Goal: Register for event/course

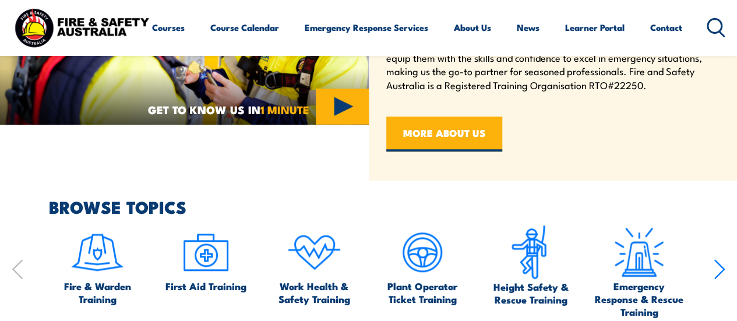
scroll to position [524, 0]
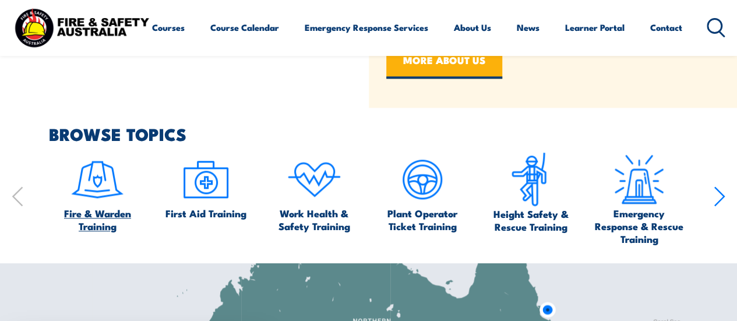
click at [109, 186] on img at bounding box center [97, 179] width 55 height 55
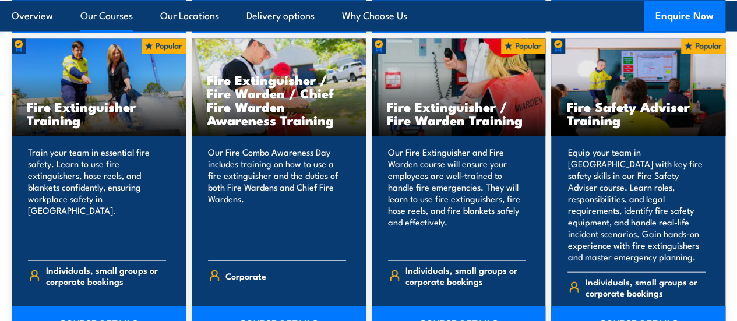
scroll to position [1281, 0]
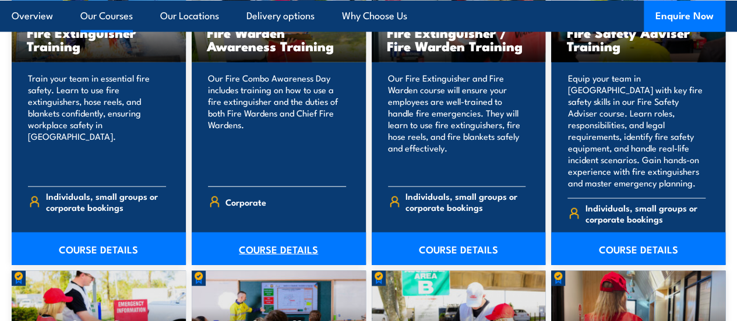
click at [271, 250] on link "COURSE DETAILS" at bounding box center [279, 248] width 174 height 33
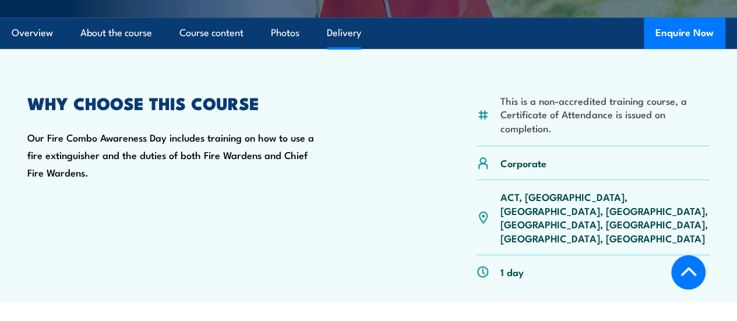
scroll to position [282, 0]
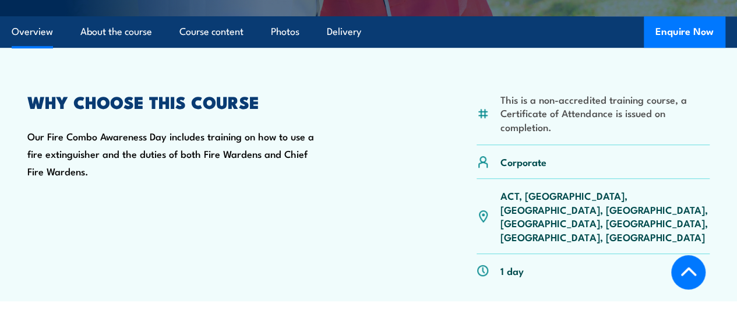
click at [532, 224] on p "ACT, NSW, NT, QLD, SA, TAS, VIC, WA" at bounding box center [604, 216] width 209 height 55
click at [541, 225] on p "ACT, NSW, NT, QLD, SA, TAS, VIC, WA" at bounding box center [604, 216] width 209 height 55
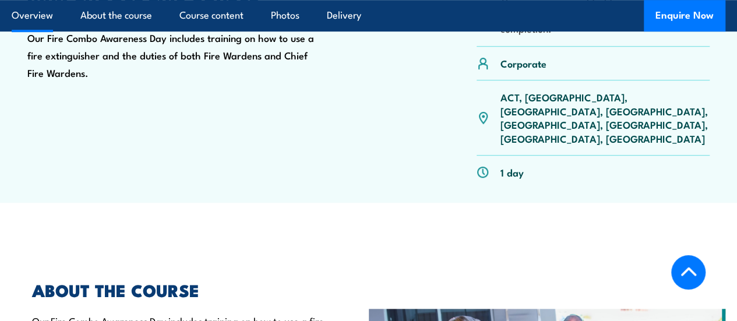
scroll to position [398, 0]
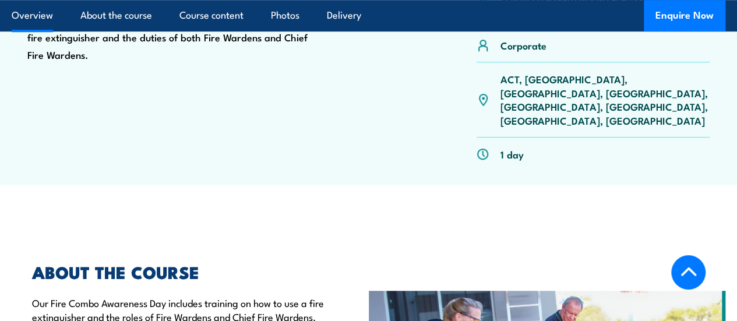
click at [538, 108] on p "ACT, NSW, NT, QLD, SA, TAS, VIC, WA" at bounding box center [604, 99] width 209 height 55
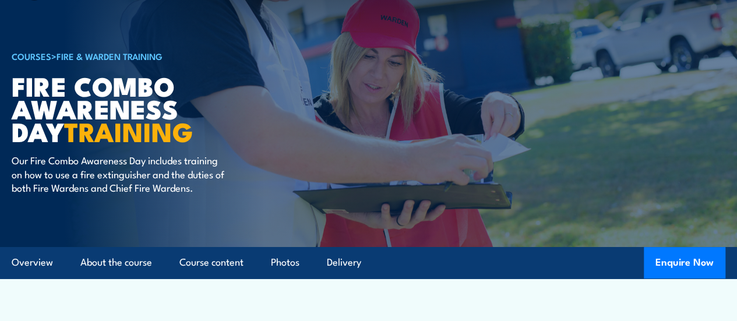
scroll to position [0, 0]
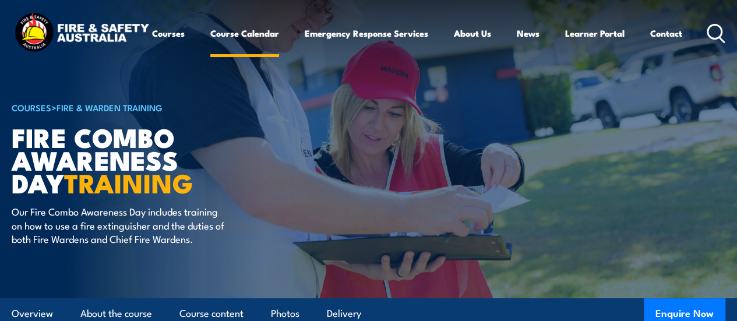
click at [210, 47] on link "Course Calendar" at bounding box center [244, 33] width 69 height 28
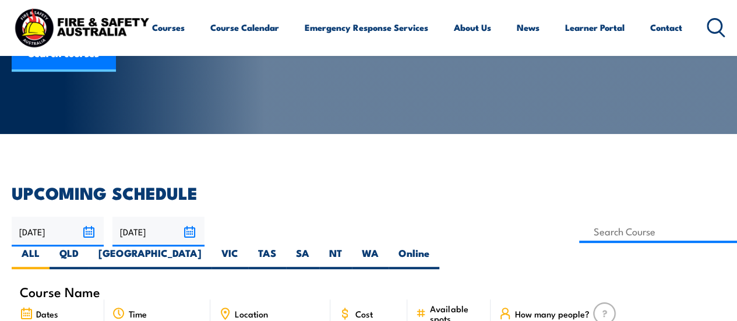
scroll to position [175, 0]
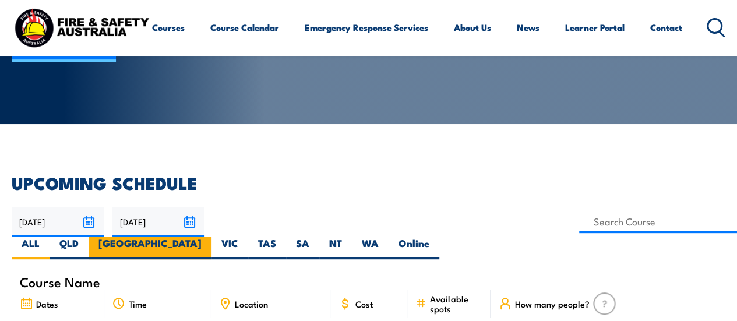
click at [211, 236] on label "[GEOGRAPHIC_DATA]" at bounding box center [150, 247] width 123 height 23
click at [209, 236] on input "[GEOGRAPHIC_DATA]" at bounding box center [206, 240] width 8 height 8
radio input "true"
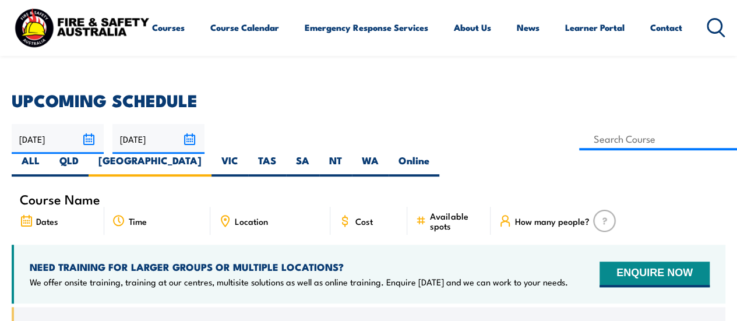
scroll to position [233, 0]
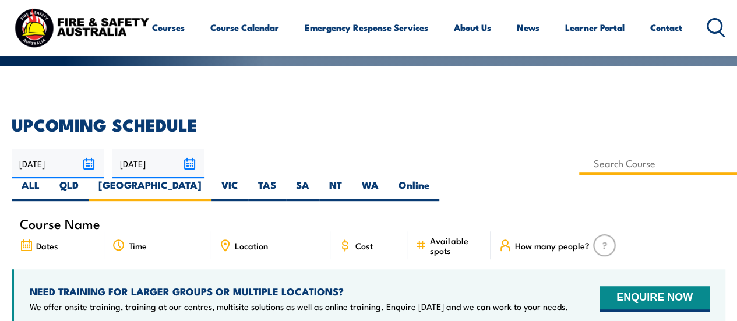
click at [579, 165] on input at bounding box center [658, 163] width 158 height 23
type input "Fire Warden / Chief Fire Warden Training"
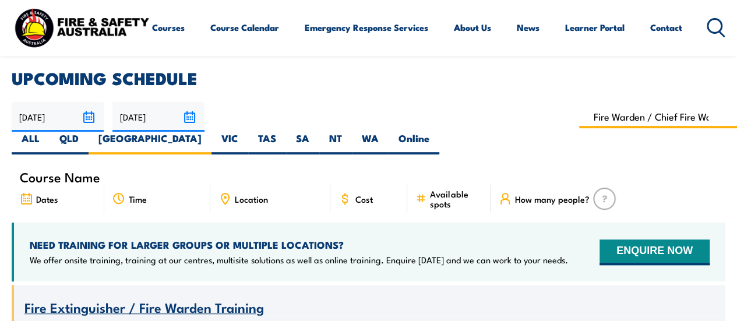
scroll to position [408, 0]
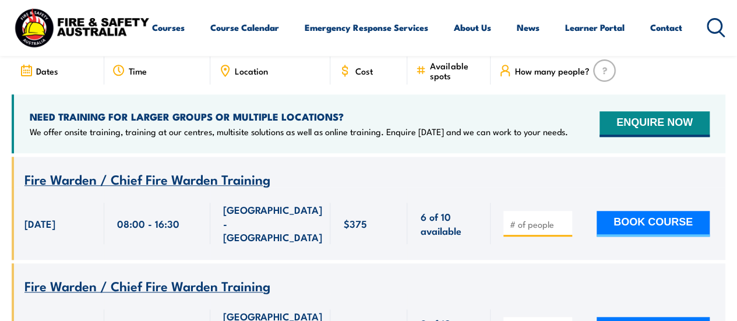
scroll to position [466, 0]
